Goal: Task Accomplishment & Management: Manage account settings

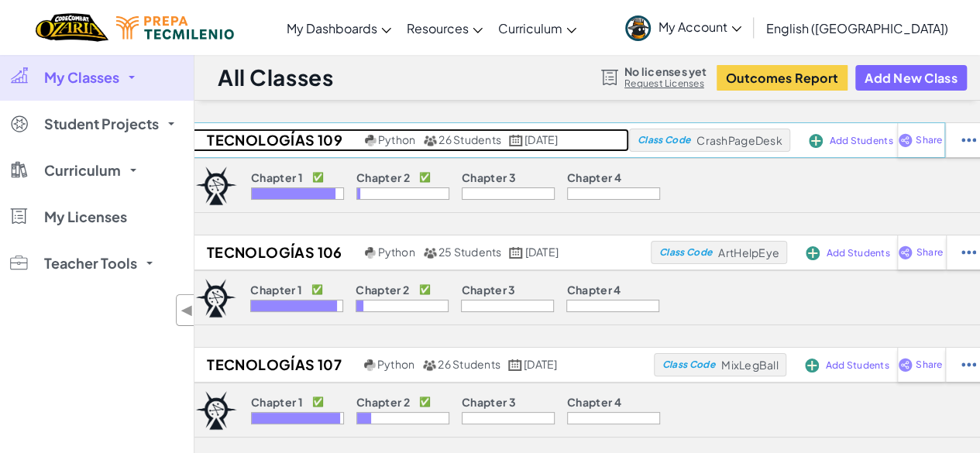
click at [269, 145] on h2 "Tecnologías 109" at bounding box center [272, 140] width 177 height 23
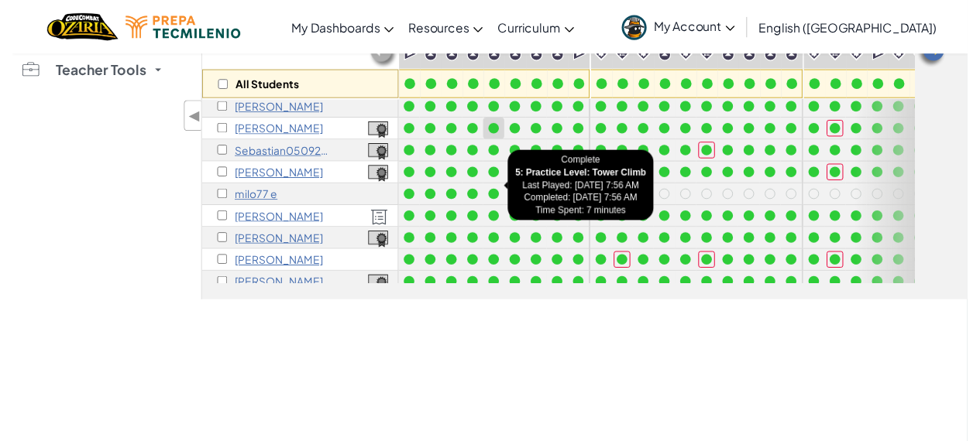
scroll to position [94, 0]
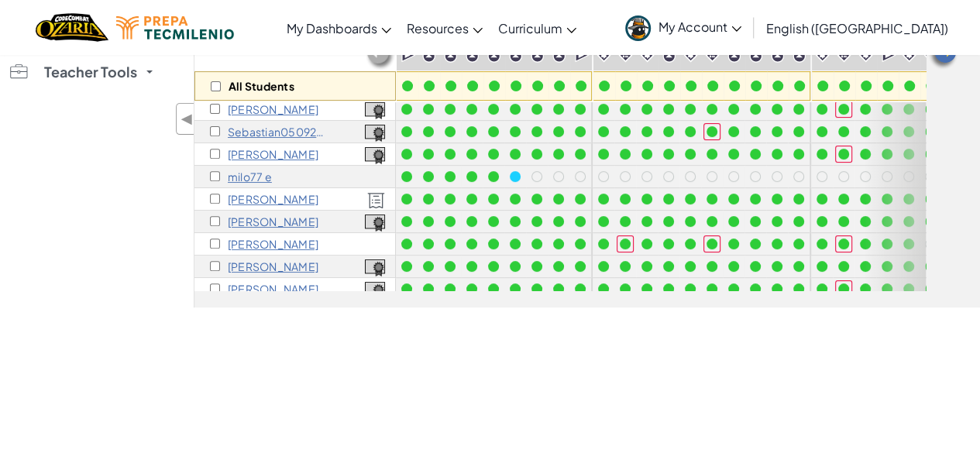
click at [249, 173] on p "milo77 e" at bounding box center [250, 176] width 44 height 12
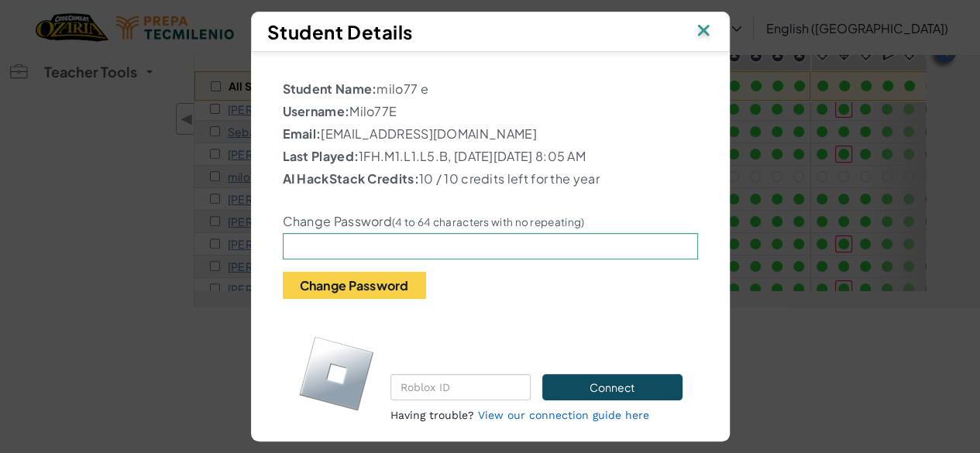
click at [705, 34] on img at bounding box center [703, 31] width 20 height 23
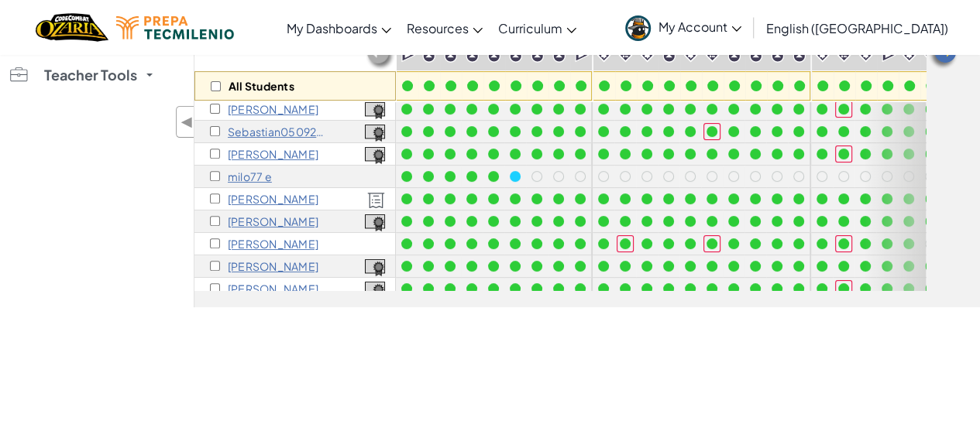
click at [238, 199] on p "[PERSON_NAME]" at bounding box center [273, 199] width 91 height 12
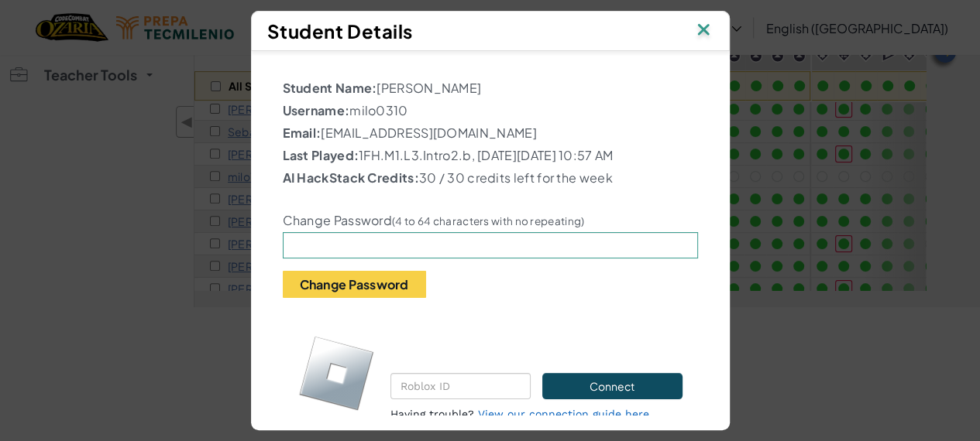
click at [709, 19] on img at bounding box center [703, 30] width 20 height 23
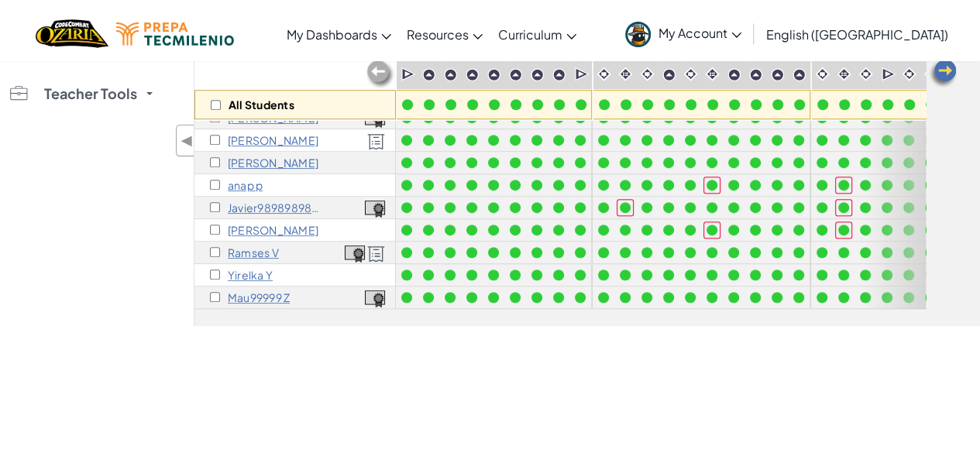
scroll to position [0, 0]
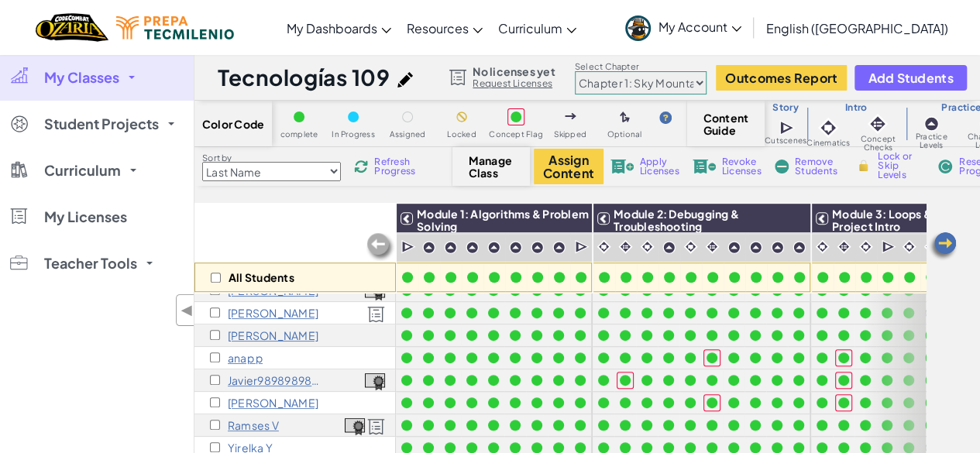
click at [599, 86] on select "Chapter 1: Sky Mountain Chapter 2: The Moon Dancers Chapter 3: The Phoenix Land…" at bounding box center [641, 82] width 132 height 23
click at [575, 71] on select "Chapter 1: Sky Mountain Chapter 2: The Moon Dancers Chapter 3: The Phoenix Land…" at bounding box center [641, 82] width 132 height 23
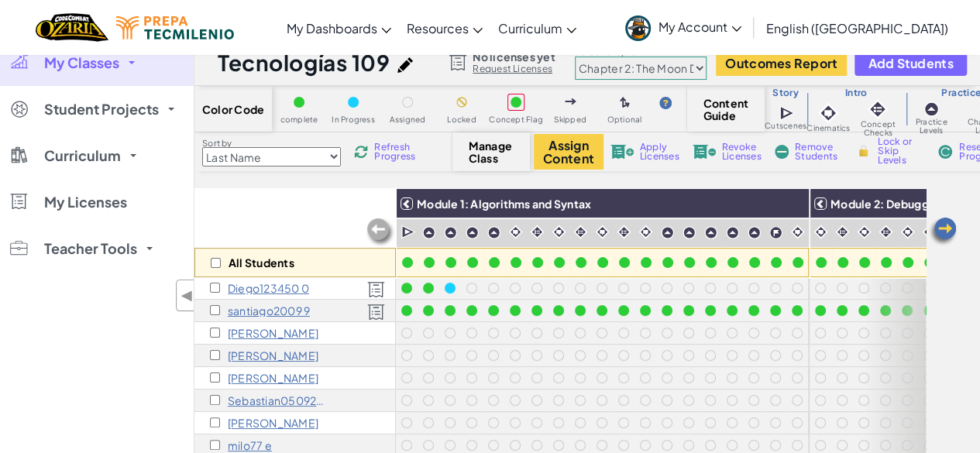
click at [700, 72] on select "Chapter 1: Sky Mountain Chapter 2: The Moon Dancers Chapter 3: The Phoenix Land…" at bounding box center [641, 68] width 132 height 23
select select "5d41d731a8d1836b5aa3cba1"
click at [575, 57] on select "Chapter 1: Sky Mountain Chapter 2: The Moon Dancers Chapter 3: The Phoenix Land…" at bounding box center [641, 68] width 132 height 23
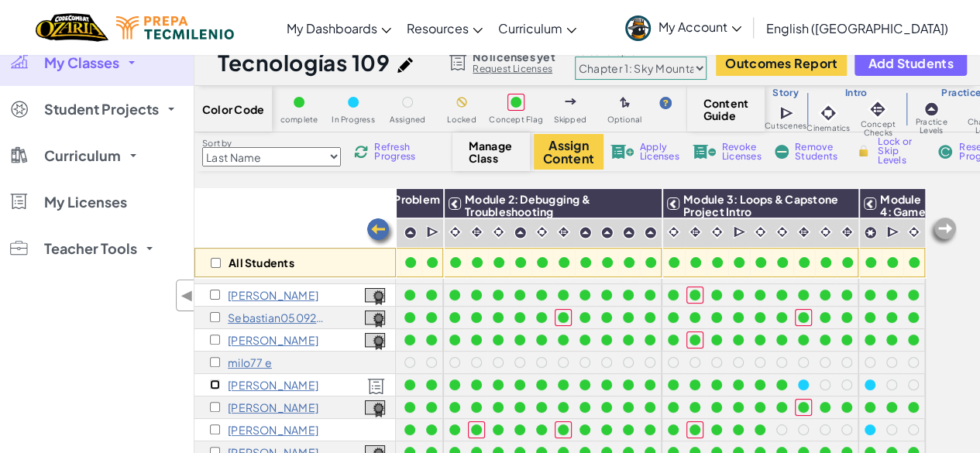
click at [216, 385] on input "checkbox" at bounding box center [215, 384] width 10 height 10
checkbox input "true"
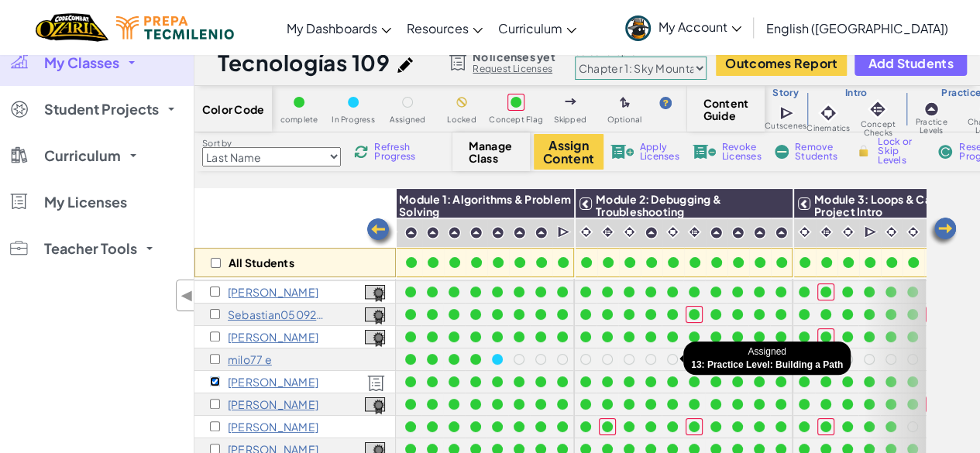
scroll to position [88, 0]
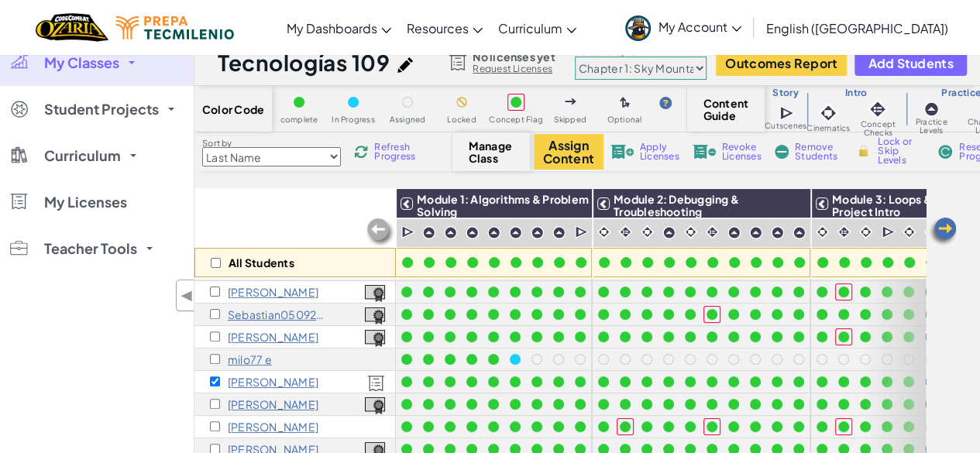
click at [823, 160] on span "Remove Students" at bounding box center [817, 151] width 46 height 19
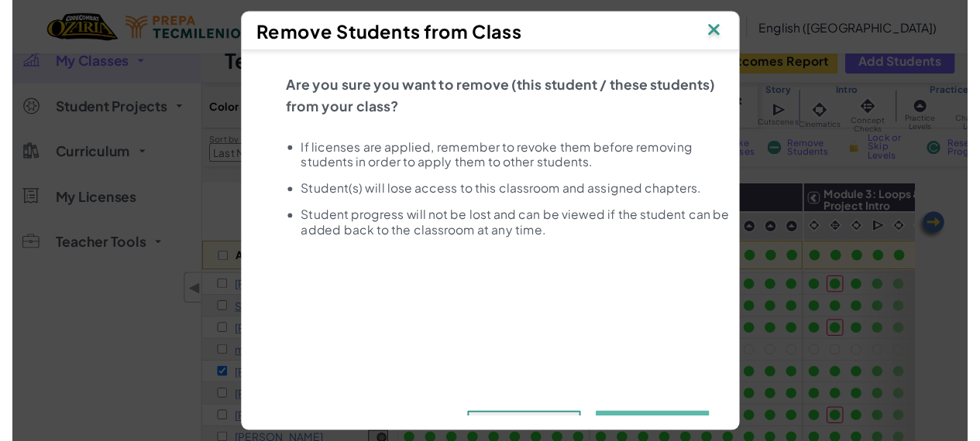
scroll to position [45, 0]
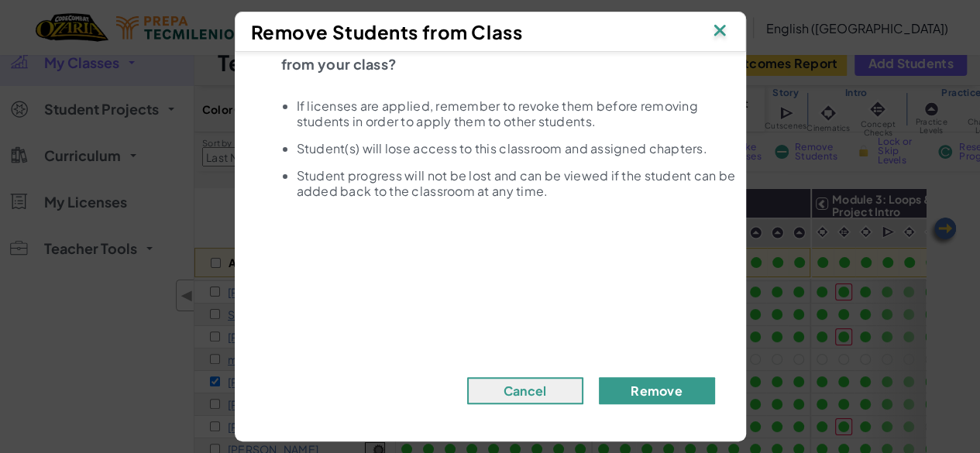
click at [641, 386] on button "Remove" at bounding box center [657, 390] width 116 height 27
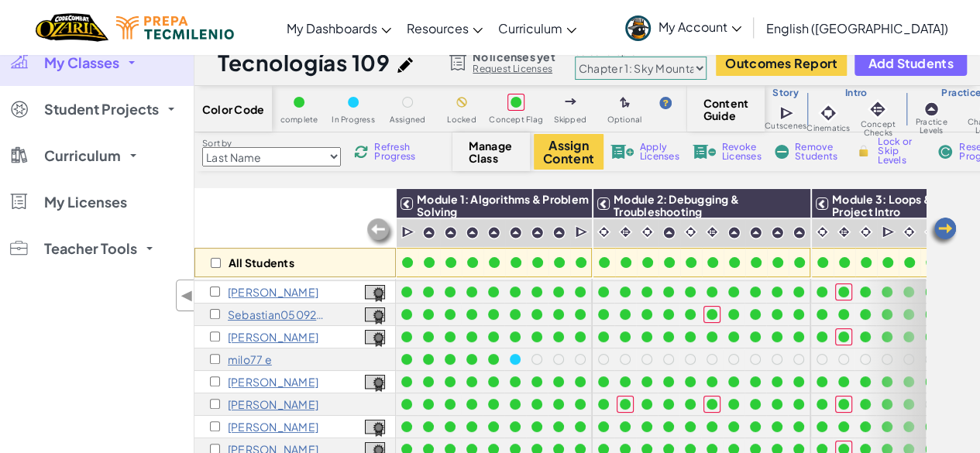
click at [235, 362] on p "milo77 e" at bounding box center [250, 359] width 44 height 12
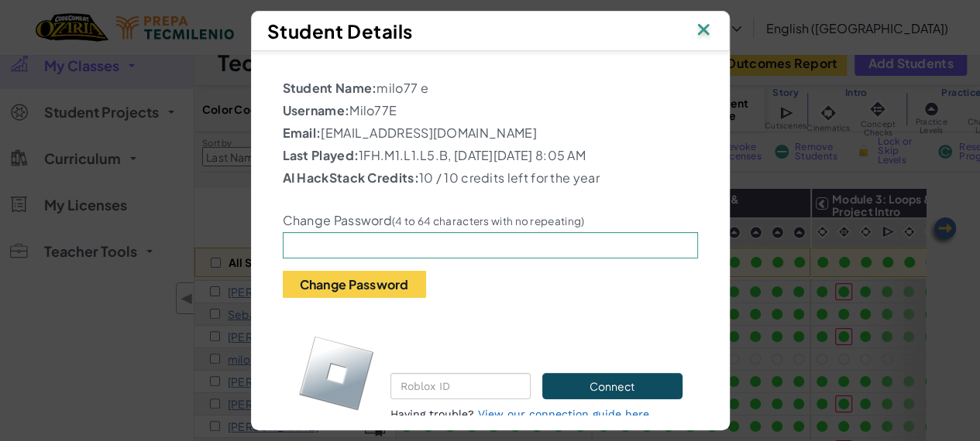
click at [709, 16] on div "Student Details" at bounding box center [490, 31] width 479 height 40
click at [709, 26] on img at bounding box center [703, 30] width 20 height 23
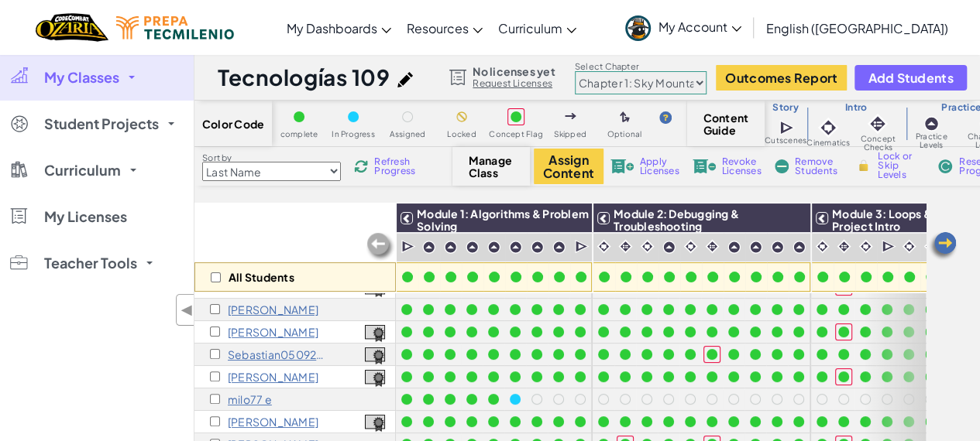
scroll to position [0, 0]
